Goal: Transaction & Acquisition: Purchase product/service

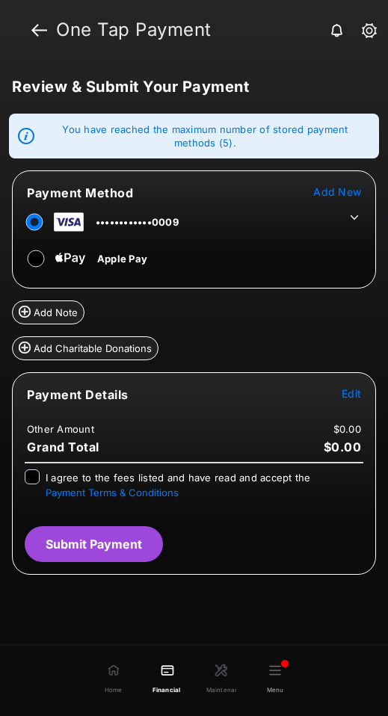
click at [344, 393] on span "Edit" at bounding box center [351, 393] width 19 height 13
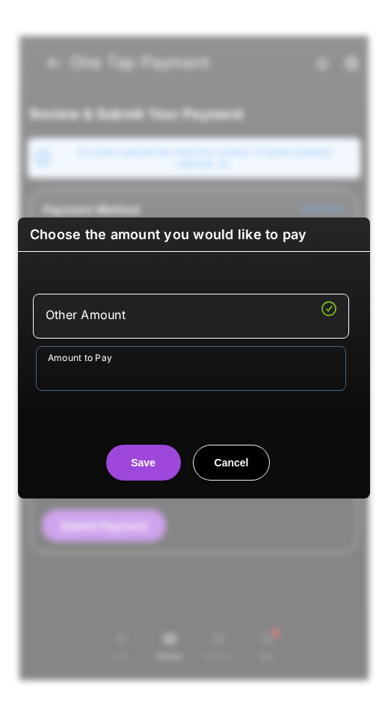
click at [223, 369] on input "Amount to Pay" at bounding box center [191, 368] width 310 height 45
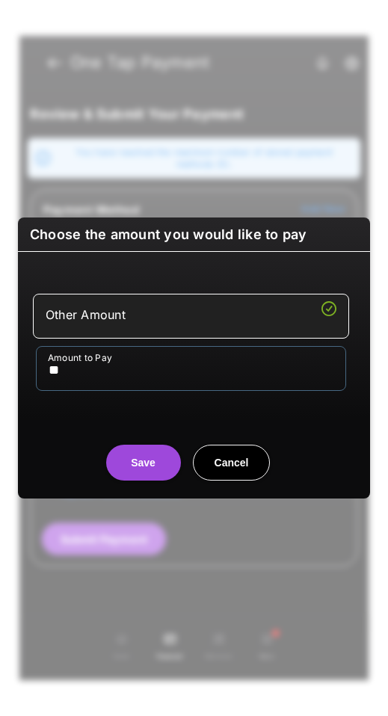
type input "**"
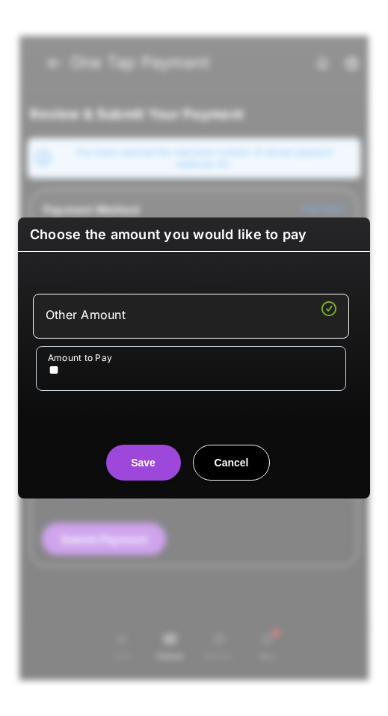
click at [75, 441] on center "Save Cancel" at bounding box center [194, 457] width 316 height 48
click at [135, 471] on button "Save" at bounding box center [143, 463] width 75 height 36
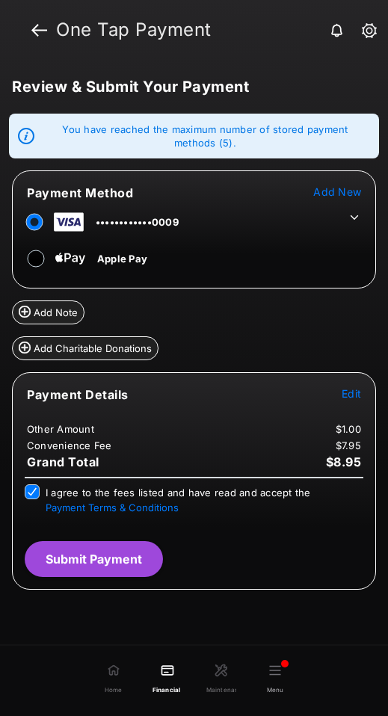
click at [141, 557] on button "Submit Payment" at bounding box center [94, 559] width 138 height 36
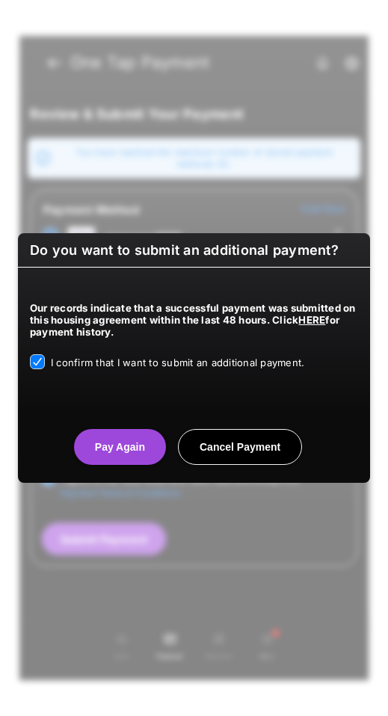
click at [123, 455] on button "Pay Again" at bounding box center [120, 447] width 92 height 36
